Goal: Download file/media

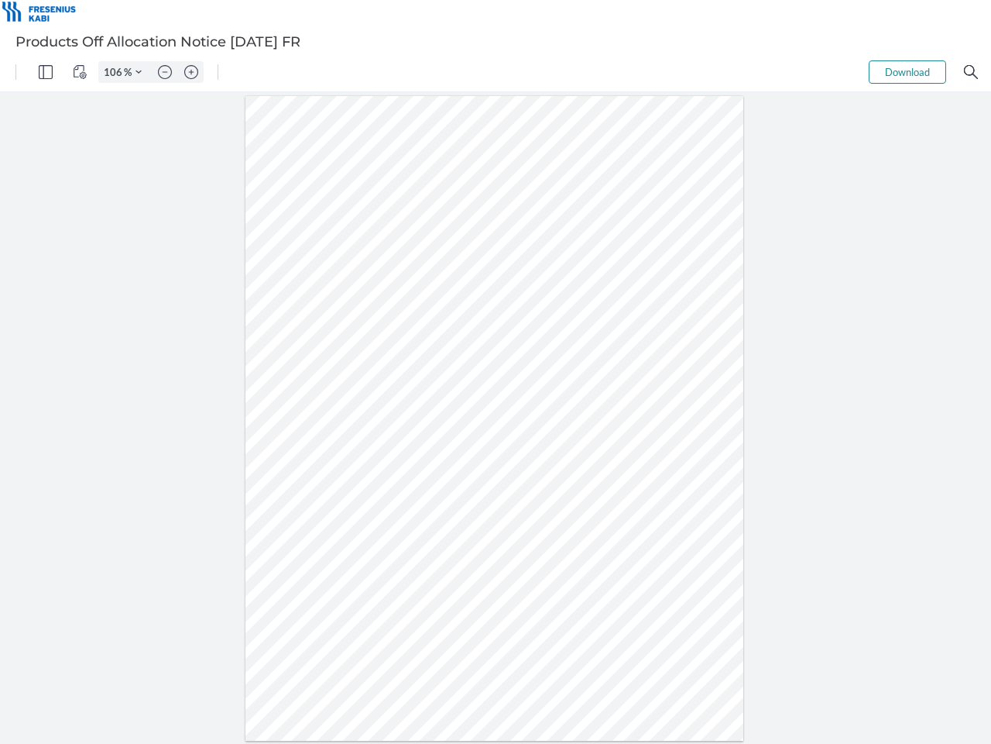
click at [46, 72] on img "Panel" at bounding box center [46, 72] width 14 height 14
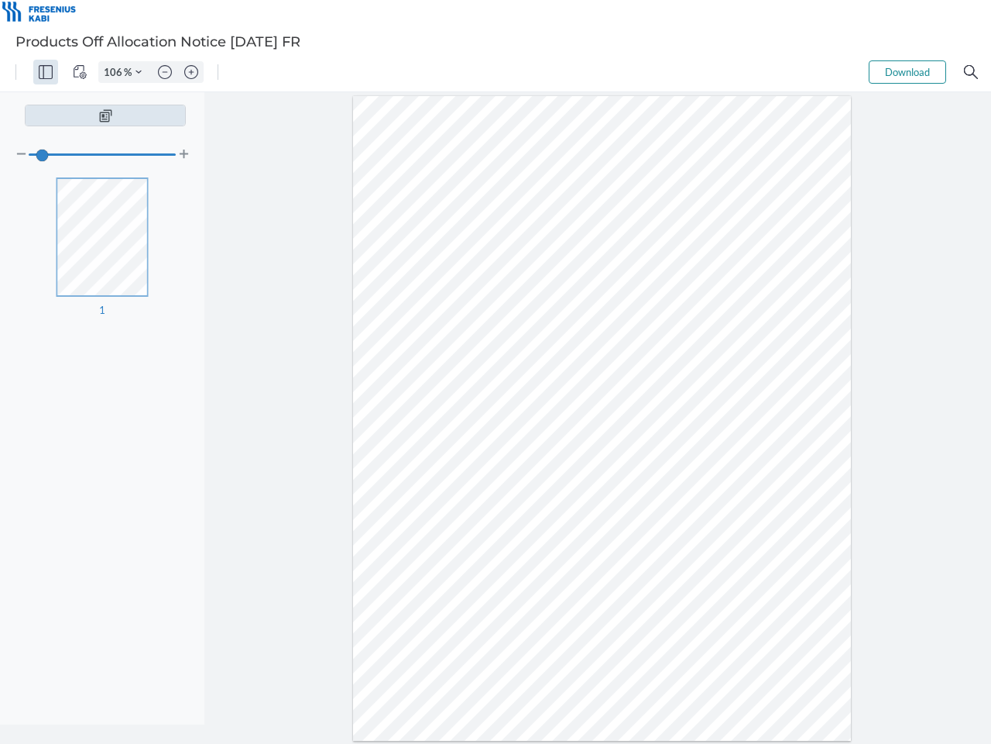
click at [80, 72] on img "View Controls" at bounding box center [80, 72] width 14 height 14
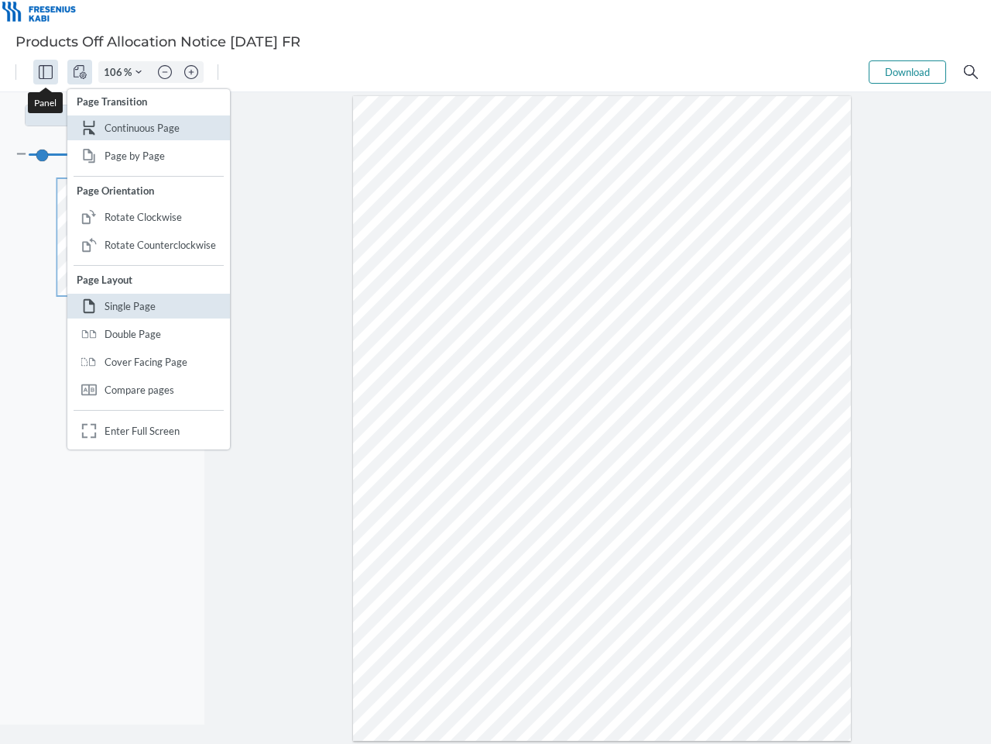
click at [115, 72] on input "106" at bounding box center [111, 72] width 25 height 14
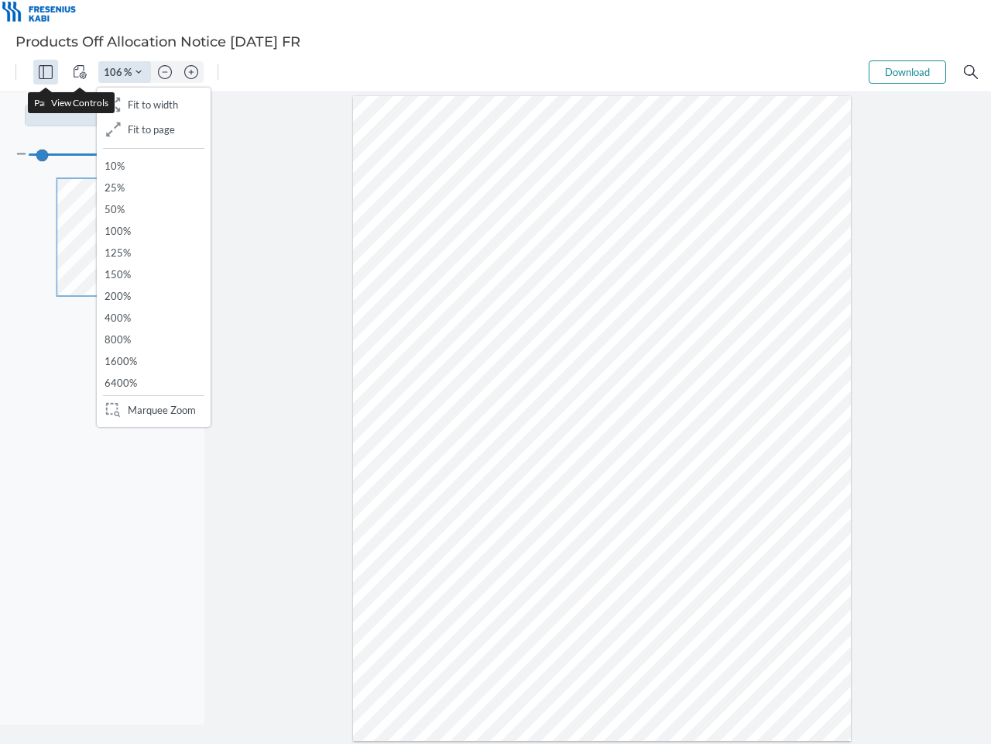
click at [139, 72] on img "Zoom Controls" at bounding box center [139, 72] width 6 height 6
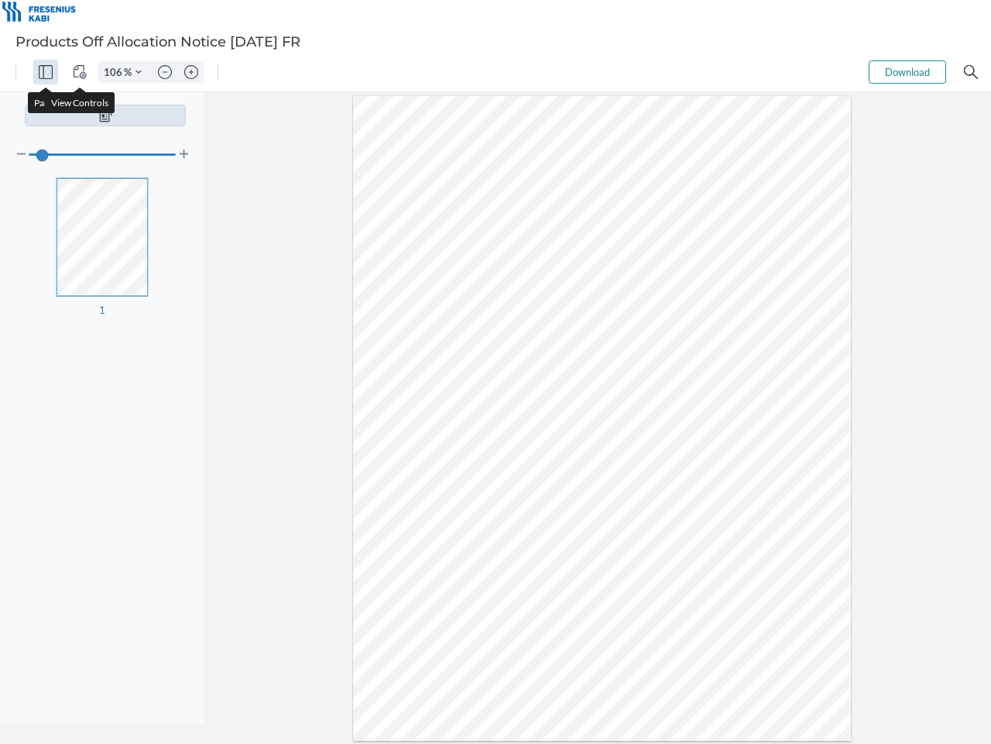
click at [165, 72] on img "Zoom out" at bounding box center [165, 72] width 14 height 14
click at [191, 72] on img "Zoom in" at bounding box center [191, 72] width 14 height 14
type input "106"
click at [908, 72] on button "Download" at bounding box center [907, 71] width 77 height 23
click at [971, 72] on img "Search" at bounding box center [971, 72] width 14 height 14
